Goal: Information Seeking & Learning: Find contact information

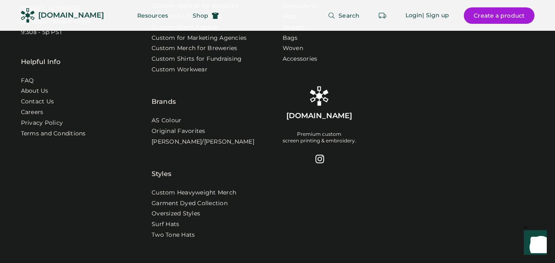
scroll to position [2688, 0]
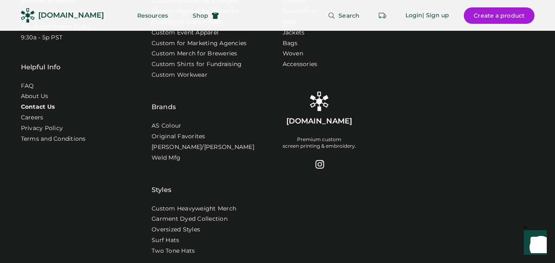
click at [49, 111] on link "Contact Us" at bounding box center [38, 107] width 34 height 8
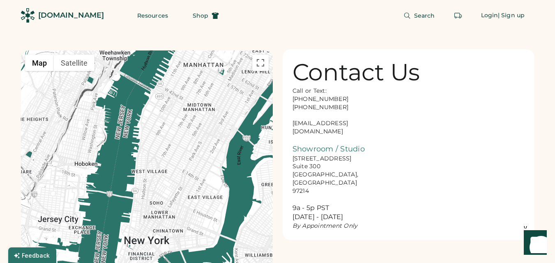
click at [374, 139] on div "Call or Text: 888-299-3595 503-954-3595 hello@rendered.co Showroom / Studio 916…" at bounding box center [334, 158] width 82 height 143
click at [317, 105] on div "Call or Text: 888-299-3595 503-954-3595 hello@rendered.co Showroom / Studio 916…" at bounding box center [334, 158] width 82 height 143
click at [322, 124] on div "Call or Text: 888-299-3595 503-954-3595 hello@rendered.co Showroom / Studio 916…" at bounding box center [334, 158] width 82 height 143
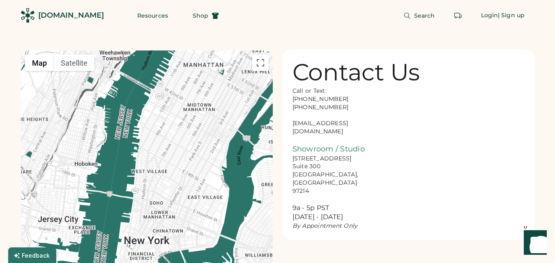
click at [419, 85] on div "Contact Us" at bounding box center [357, 72] width 128 height 26
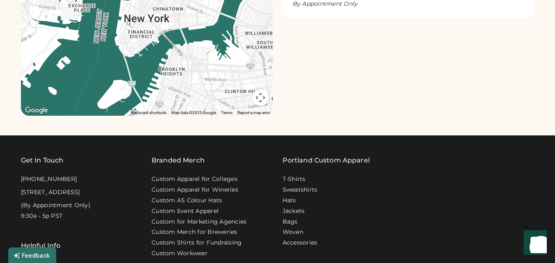
scroll to position [40, 0]
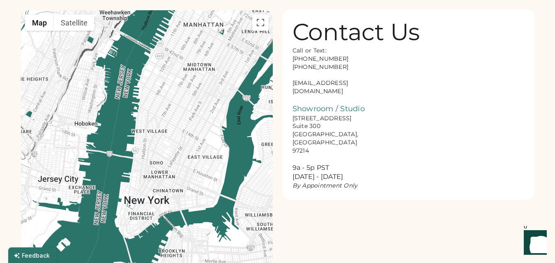
click at [325, 82] on div "Call or Text: 888-299-3595 503-954-3595 hello@rendered.co Showroom / Studio 916…" at bounding box center [334, 118] width 82 height 143
copy div "hello@rendered.co"
